Goal: Complete application form

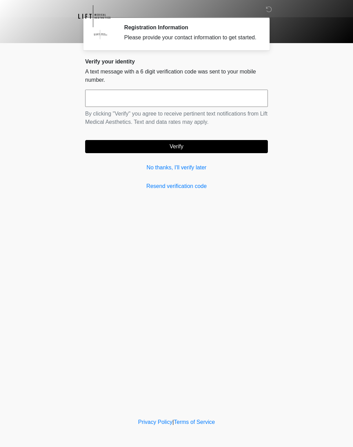
click at [121, 97] on input "text" at bounding box center [176, 98] width 183 height 17
type input "******"
click at [199, 152] on button "Verify" at bounding box center [176, 146] width 183 height 13
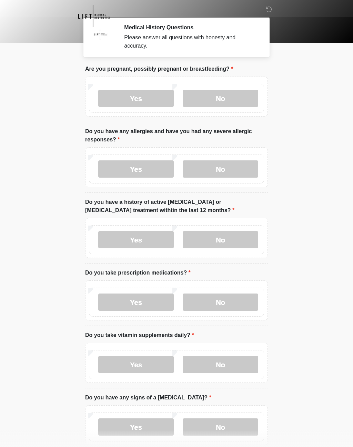
click at [227, 97] on label "No" at bounding box center [220, 98] width 75 height 17
click at [239, 167] on label "No" at bounding box center [220, 168] width 75 height 17
click at [224, 244] on label "No" at bounding box center [220, 239] width 75 height 17
click at [151, 303] on label "Yes" at bounding box center [135, 301] width 75 height 17
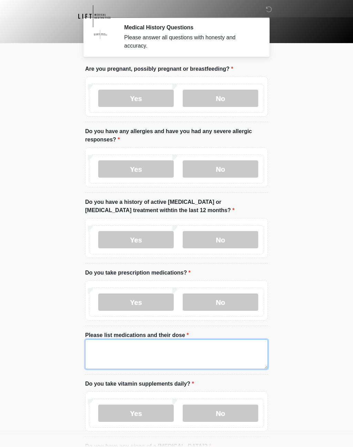
click at [155, 347] on textarea "Please list medications and their dose" at bounding box center [176, 354] width 183 height 30
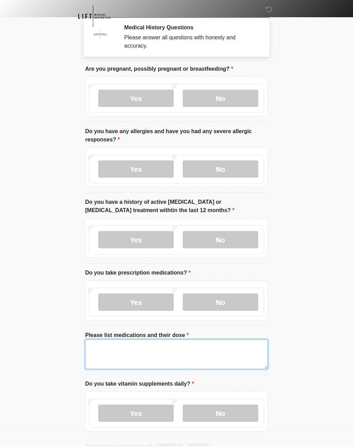
scroll to position [64, 0]
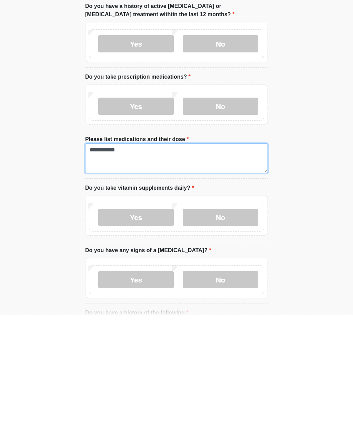
type textarea "**********"
click at [144, 341] on label "Yes" at bounding box center [135, 349] width 75 height 17
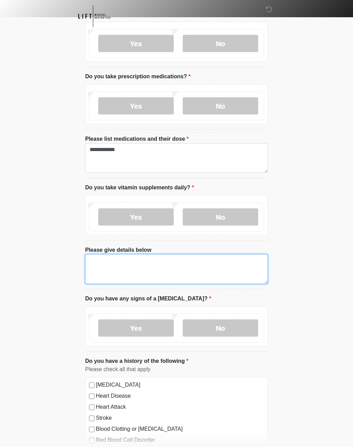
click at [129, 262] on textarea "Please give details below" at bounding box center [176, 269] width 183 height 30
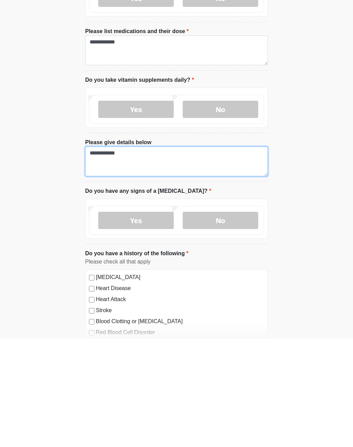
type textarea "**********"
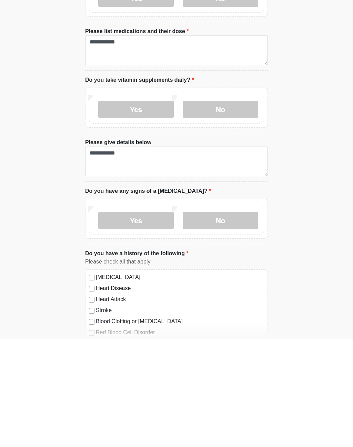
click at [238, 320] on label "No" at bounding box center [220, 328] width 75 height 17
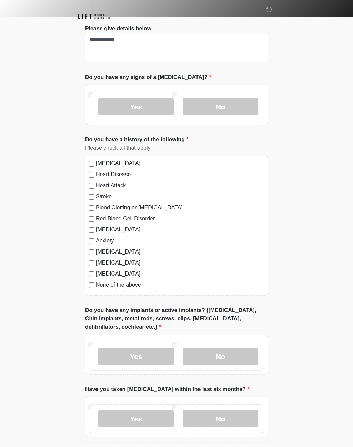
scroll to position [421, 0]
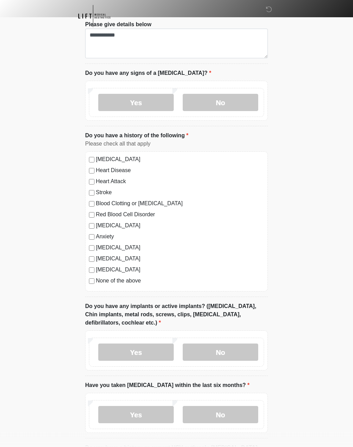
click at [145, 351] on label "Yes" at bounding box center [135, 352] width 75 height 17
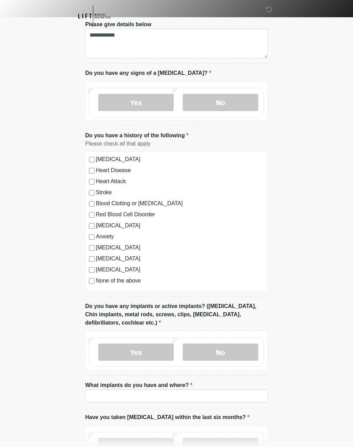
scroll to position [422, 0]
click at [160, 393] on input "What implants do you have and where?" at bounding box center [176, 395] width 183 height 13
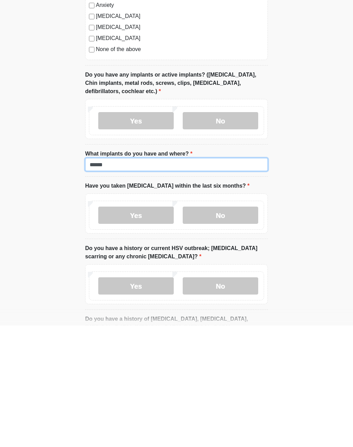
type input "******"
click at [227, 328] on label "No" at bounding box center [220, 336] width 75 height 17
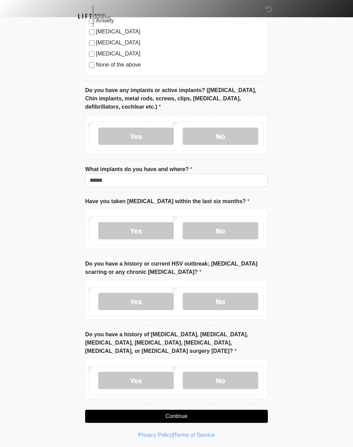
click at [239, 297] on label "No" at bounding box center [220, 301] width 75 height 17
click at [239, 378] on label "No" at bounding box center [220, 380] width 75 height 17
click at [209, 415] on button "Continue" at bounding box center [176, 416] width 183 height 13
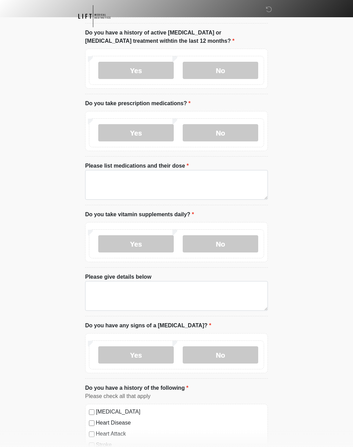
scroll to position [0, 0]
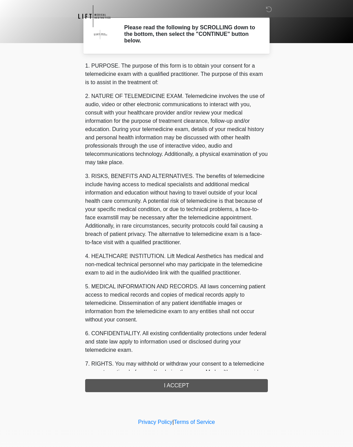
click at [197, 383] on div "1. PURPOSE. The purpose of this form is to obtain your consent for a telemedici…" at bounding box center [176, 227] width 183 height 330
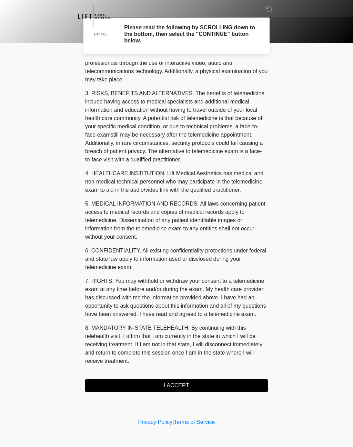
click at [183, 388] on button "I ACCEPT" at bounding box center [176, 385] width 183 height 13
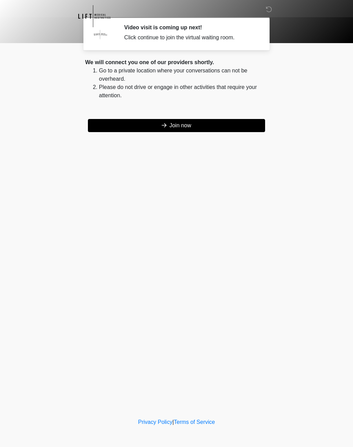
click at [188, 127] on button "Join now" at bounding box center [176, 125] width 177 height 13
